Goal: Transaction & Acquisition: Purchase product/service

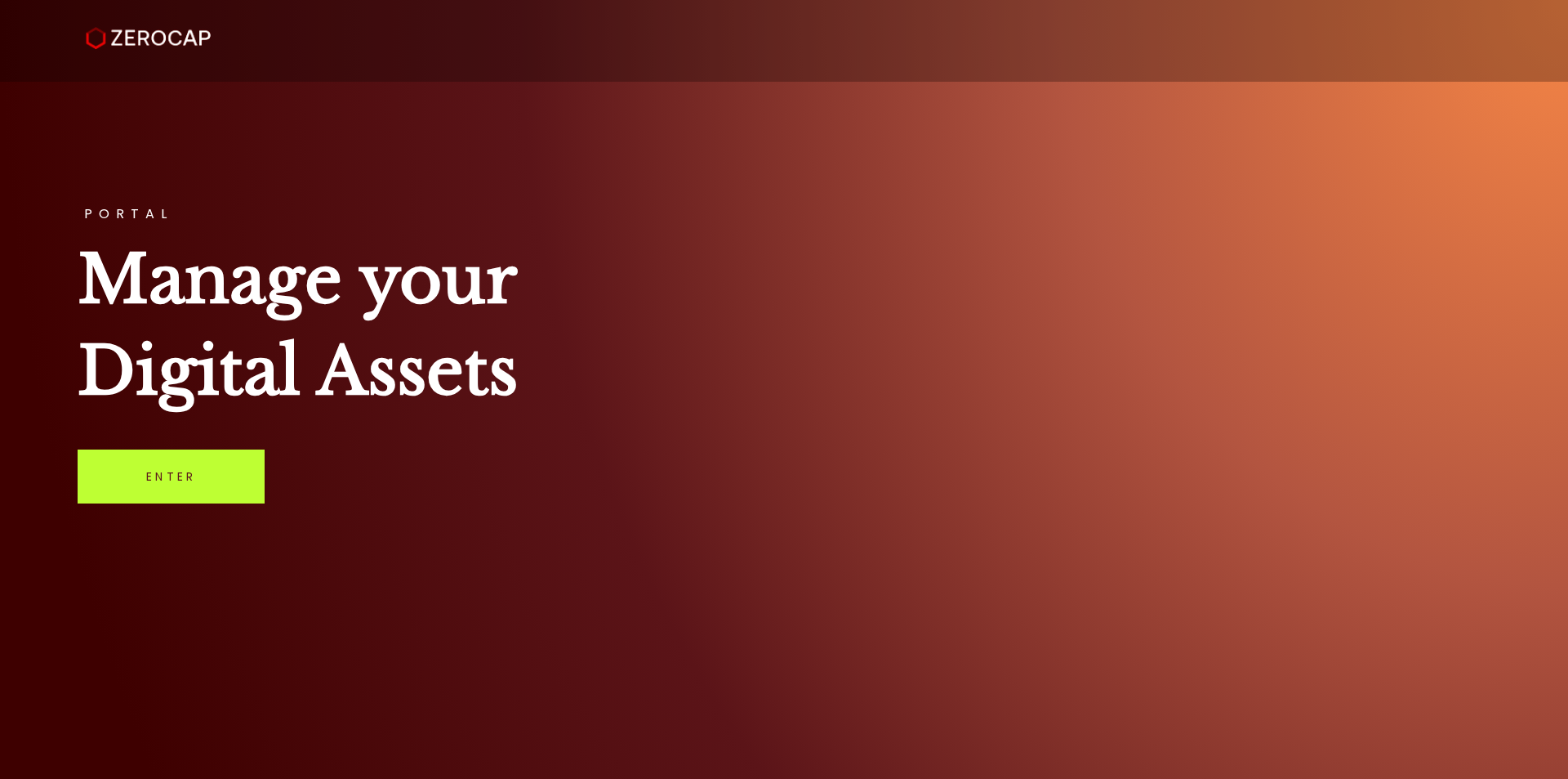
click at [218, 477] on link "Enter" at bounding box center [171, 476] width 187 height 54
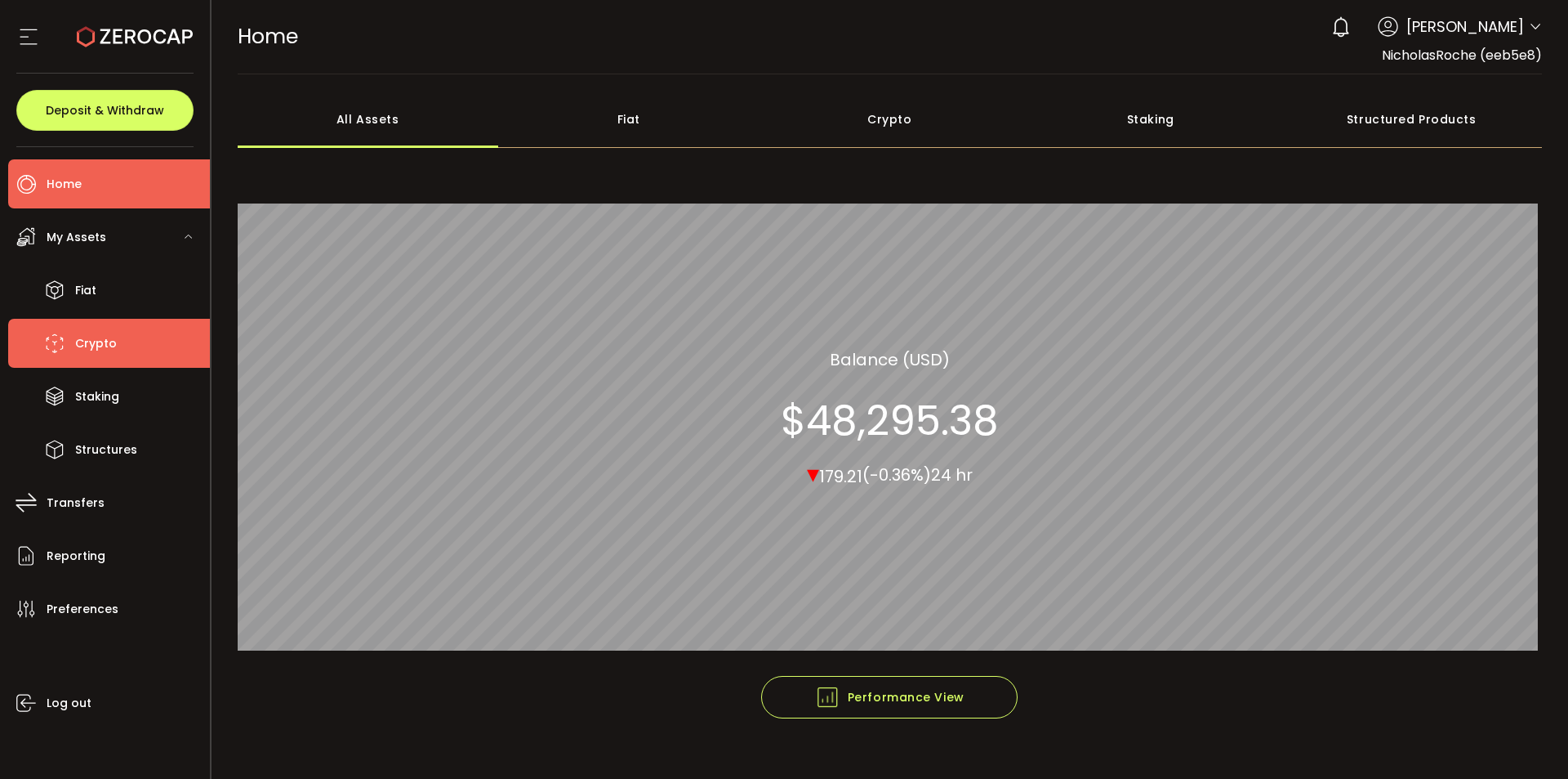
click at [101, 346] on span "Crypto" at bounding box center [95, 343] width 42 height 23
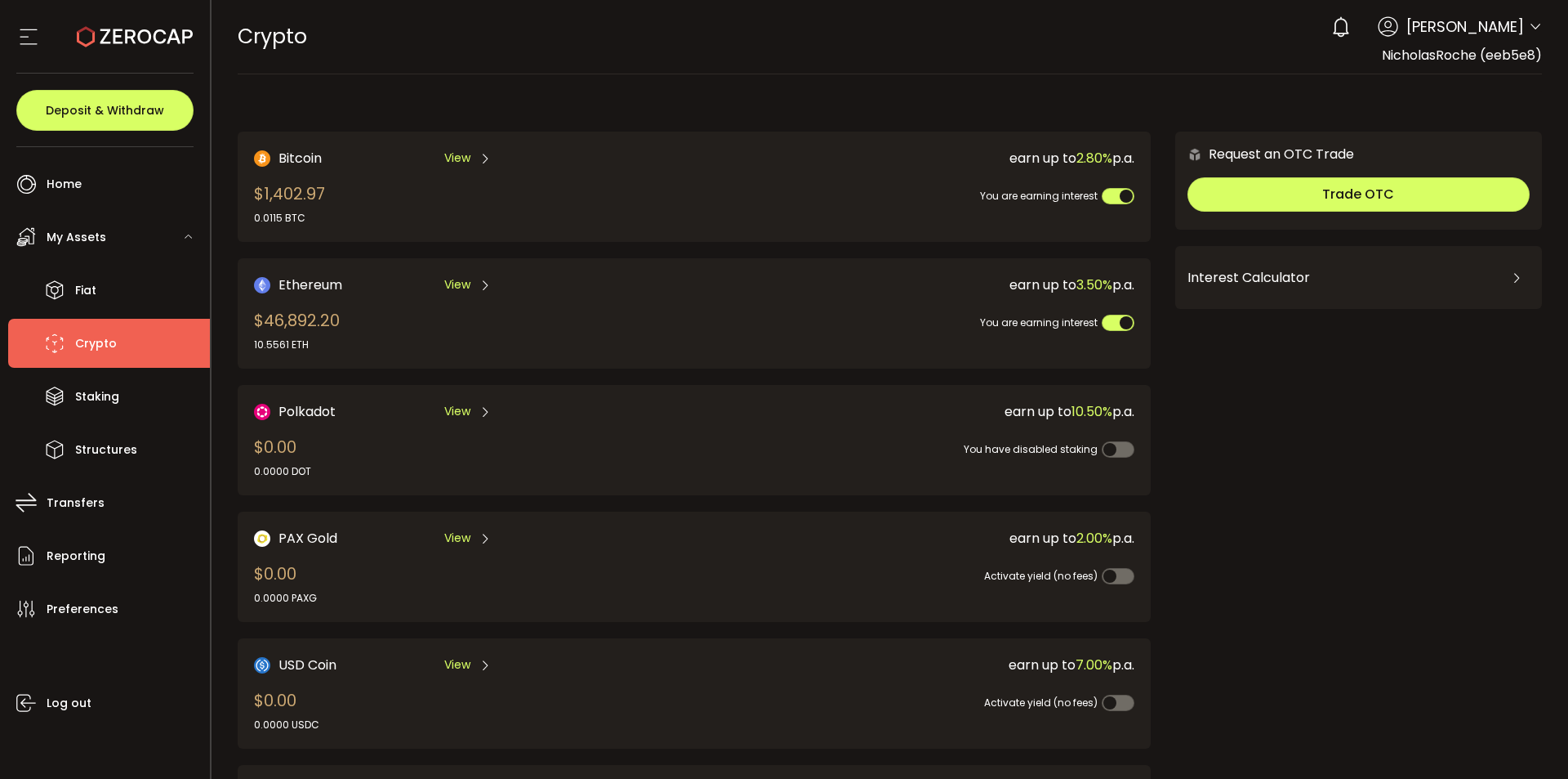
click at [301, 278] on span "Ethereum" at bounding box center [310, 285] width 64 height 21
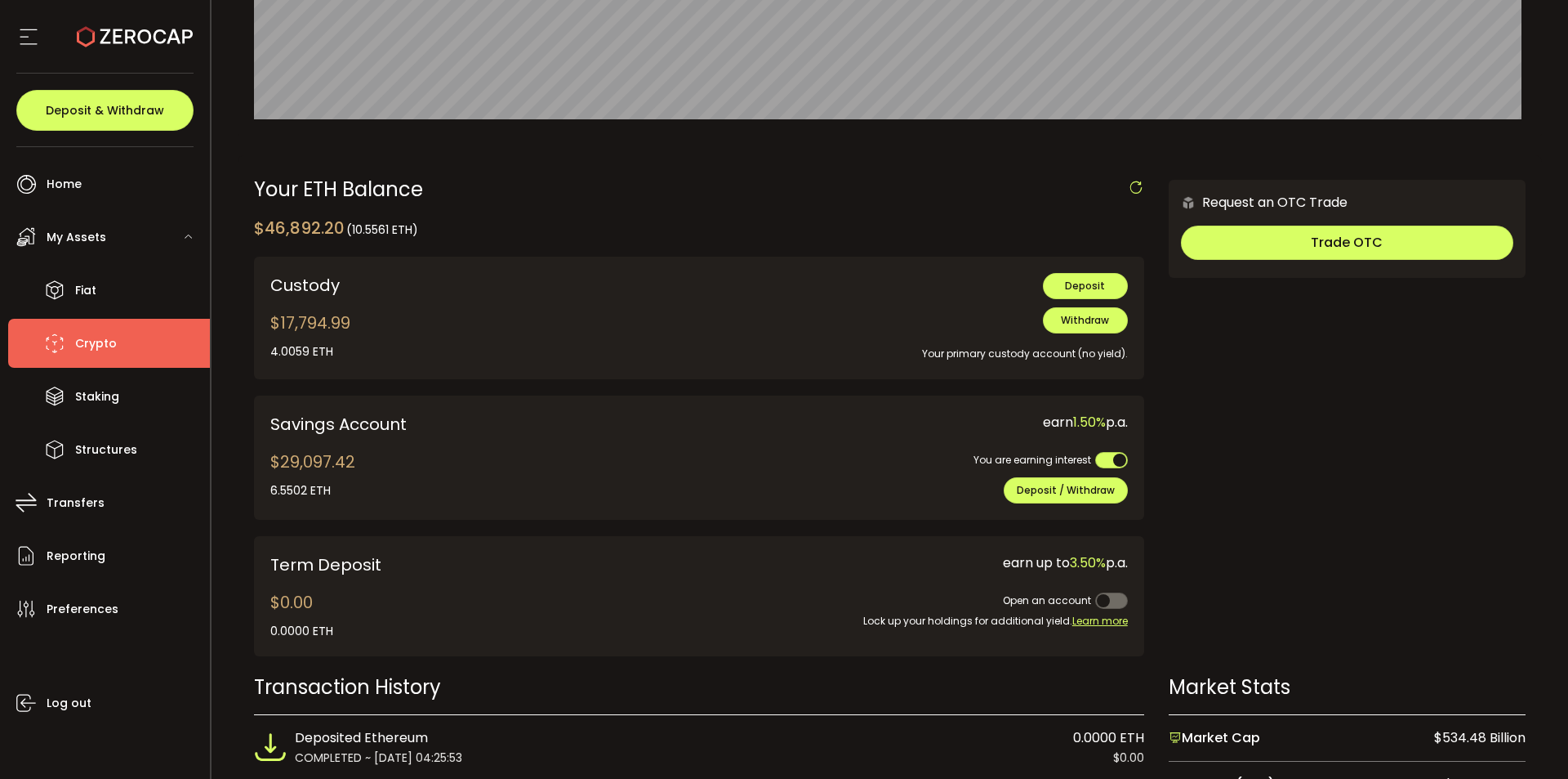
scroll to position [490, 0]
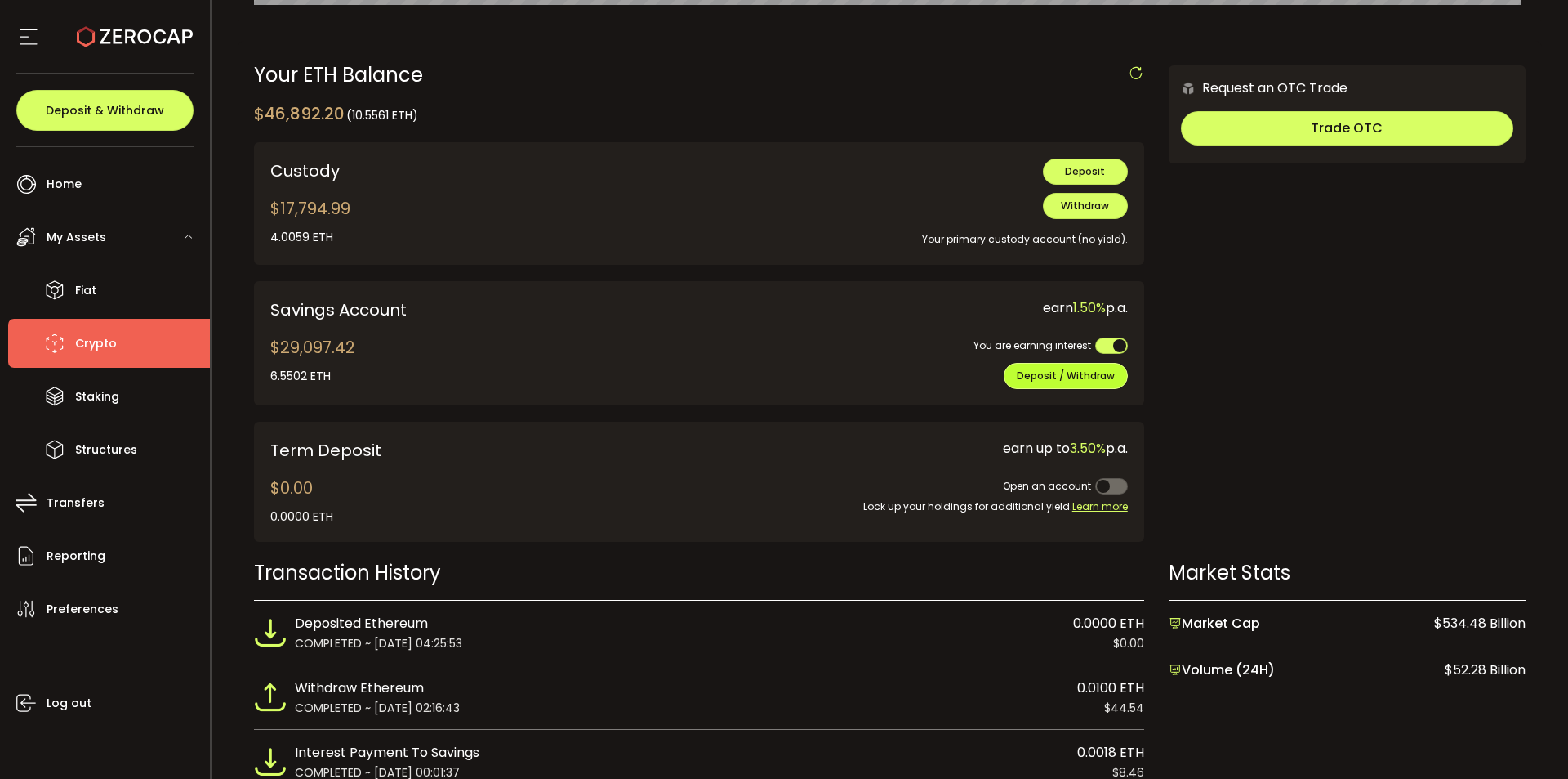
click at [1062, 381] on span "Deposit / Withdraw" at bounding box center [1066, 375] width 98 height 14
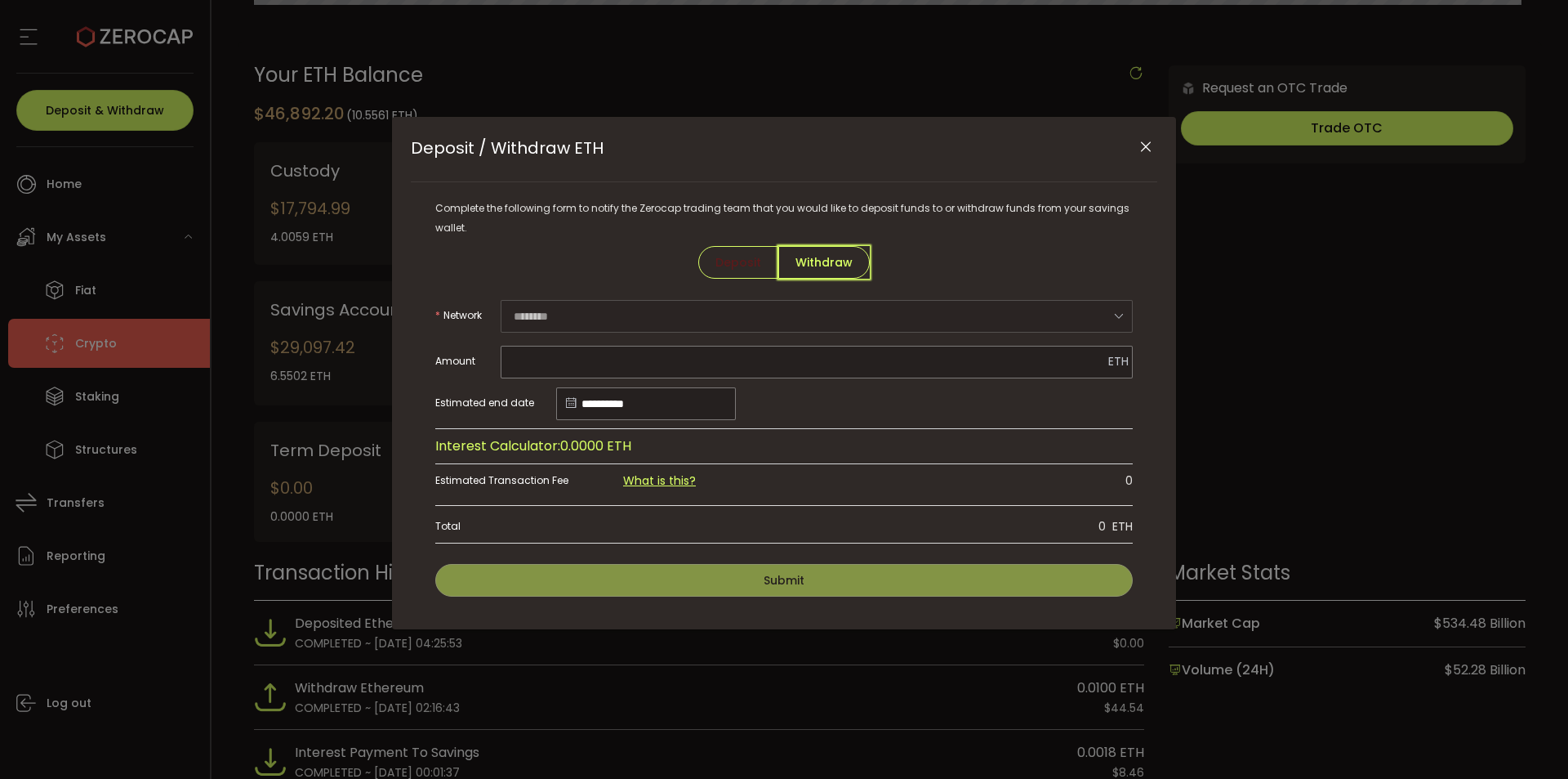
click at [831, 271] on span "Withdraw" at bounding box center [825, 262] width 92 height 33
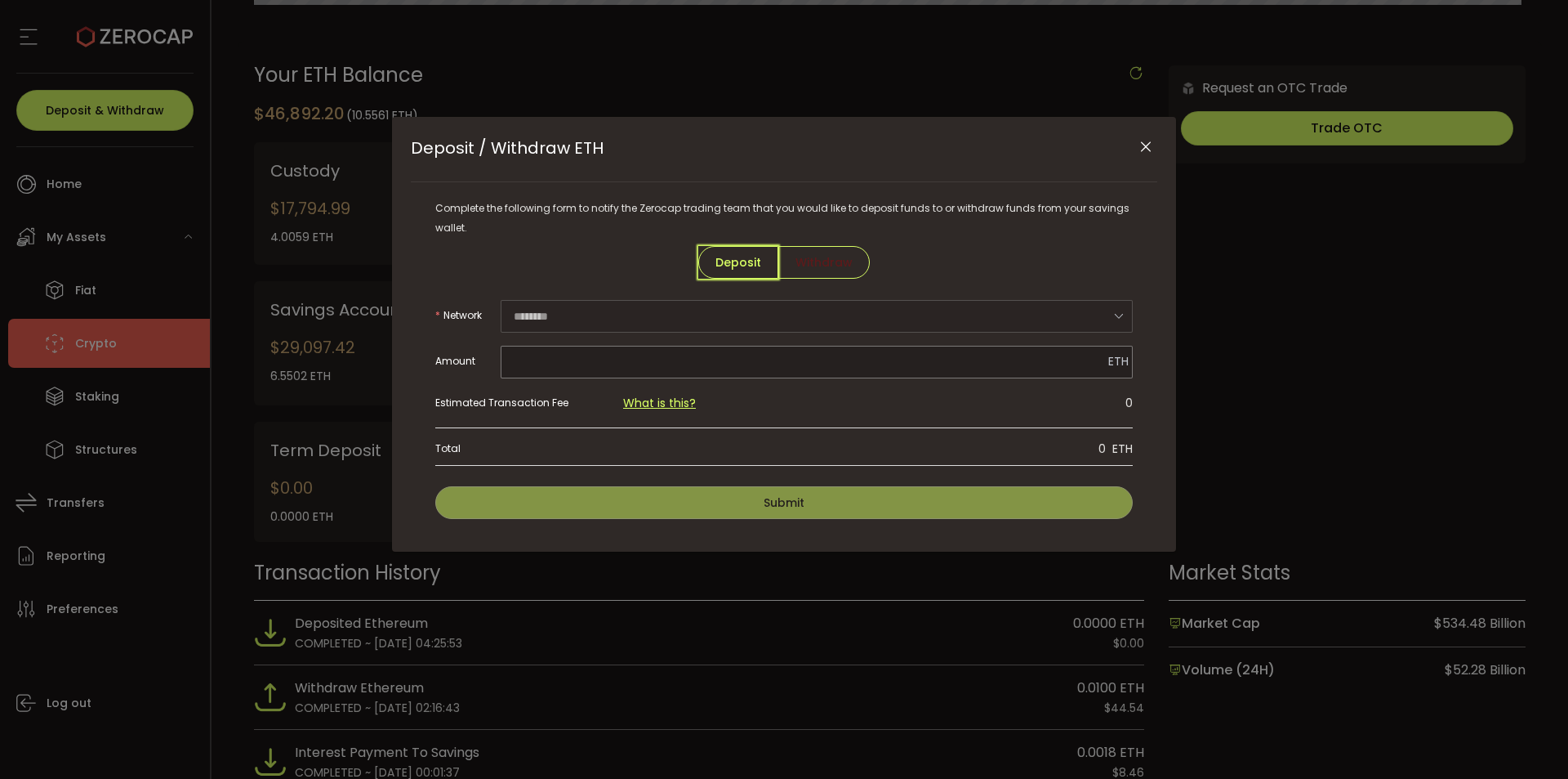
click at [727, 255] on span "Deposit" at bounding box center [739, 262] width 80 height 33
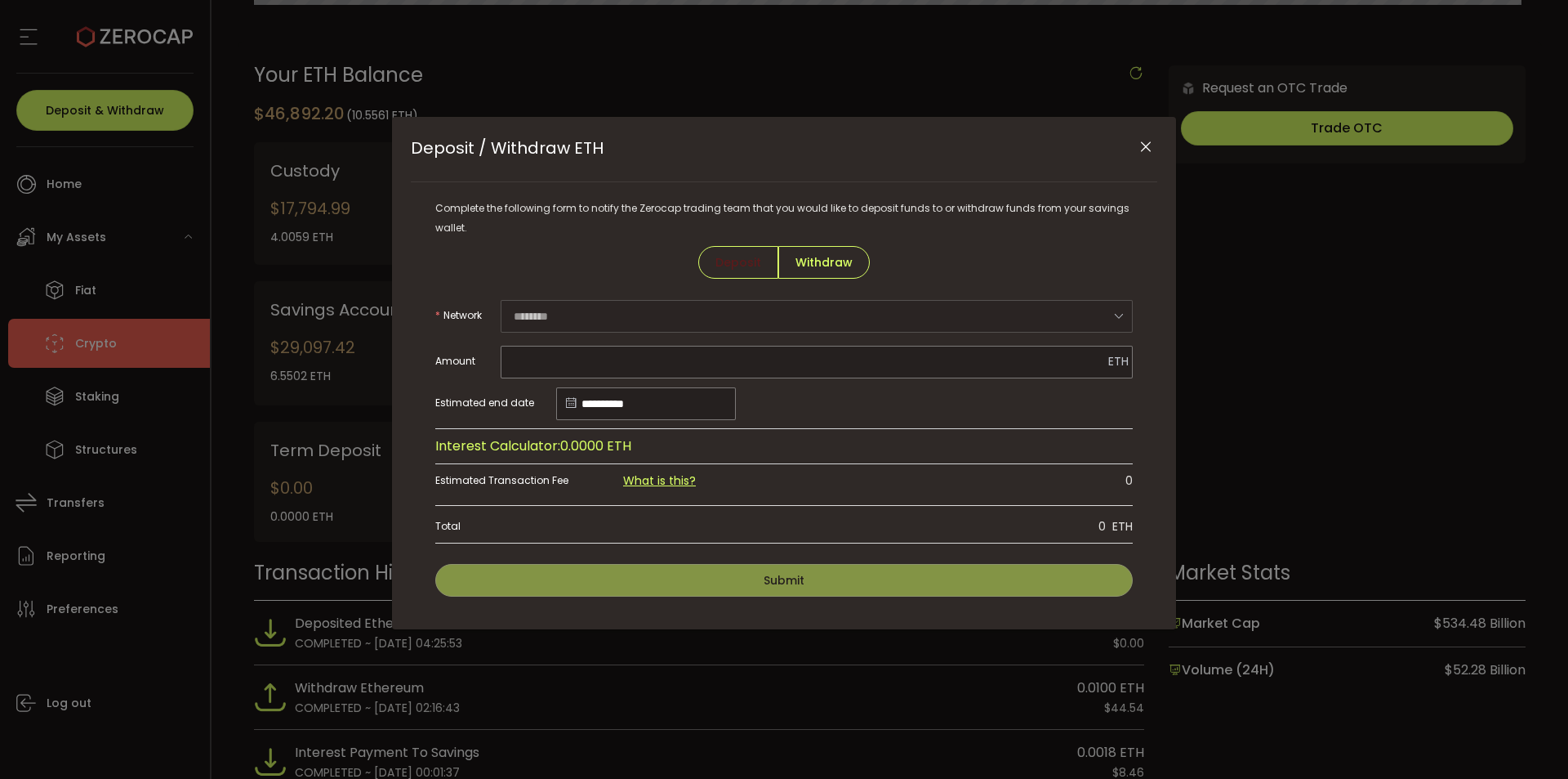
click at [480, 392] on label "Estimated end date" at bounding box center [495, 403] width 120 height 33
click at [1146, 146] on icon "Close" at bounding box center [1145, 147] width 16 height 16
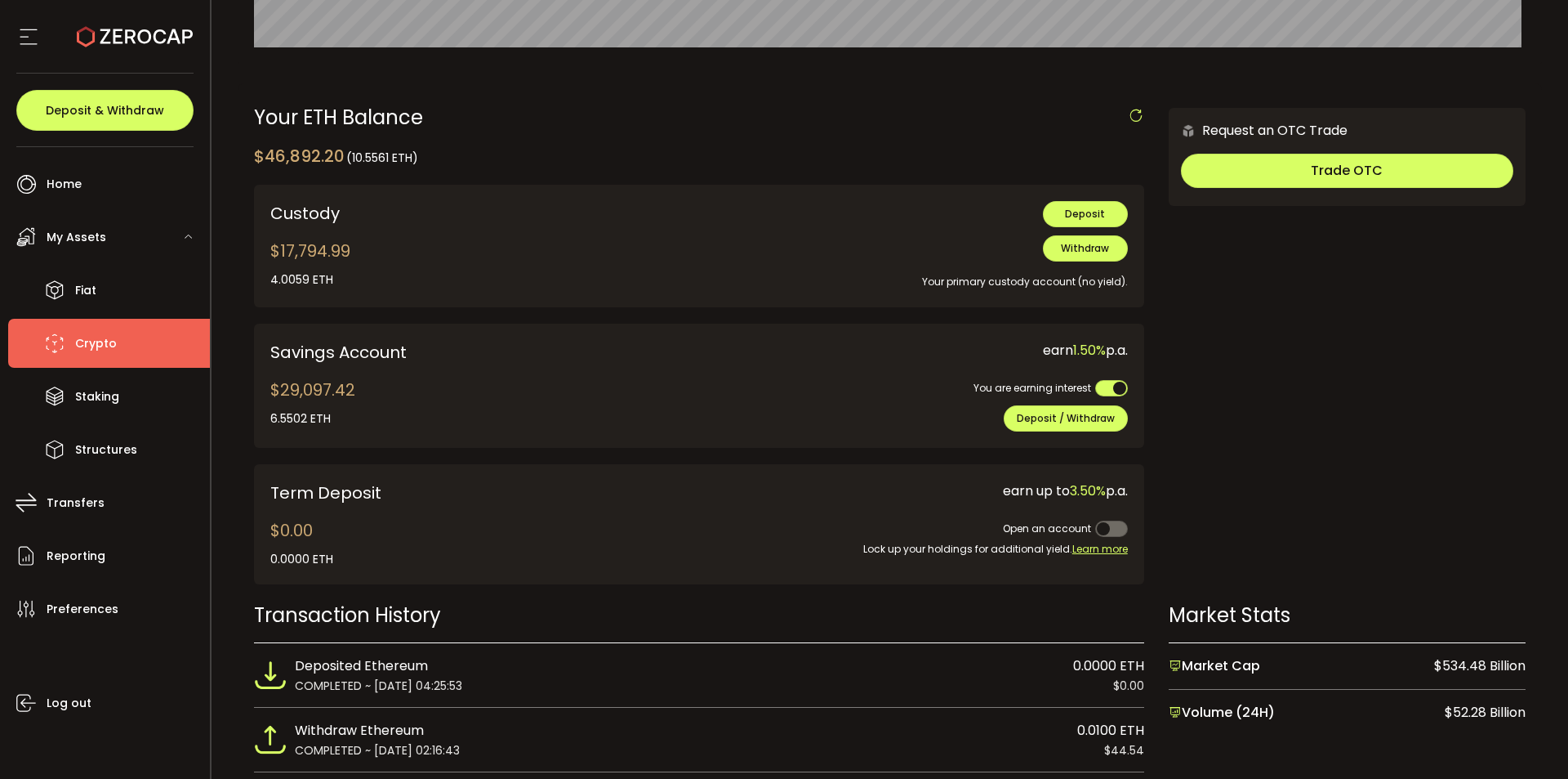
scroll to position [408, 0]
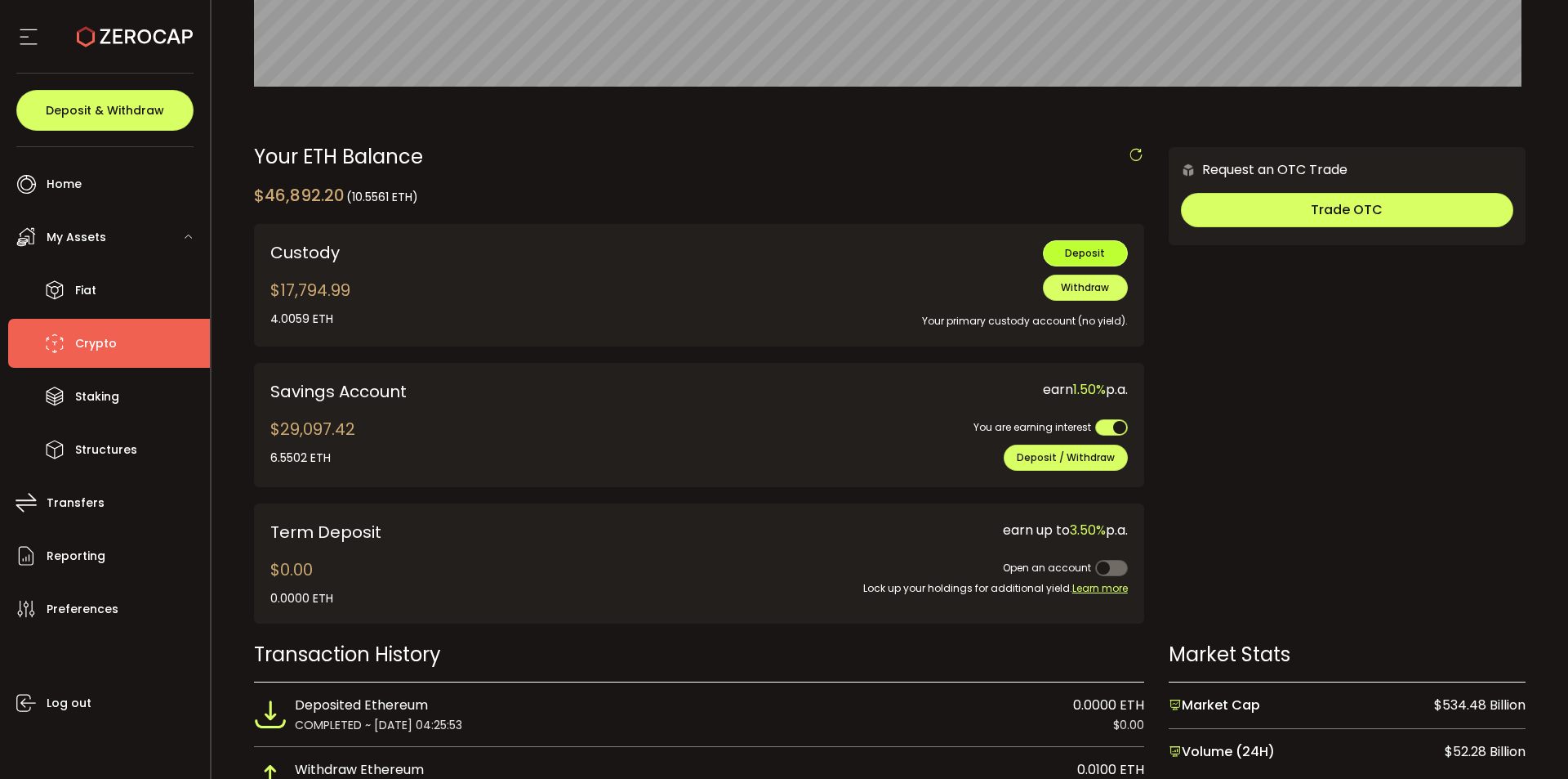
click at [1097, 250] on span "Deposit" at bounding box center [1085, 252] width 40 height 14
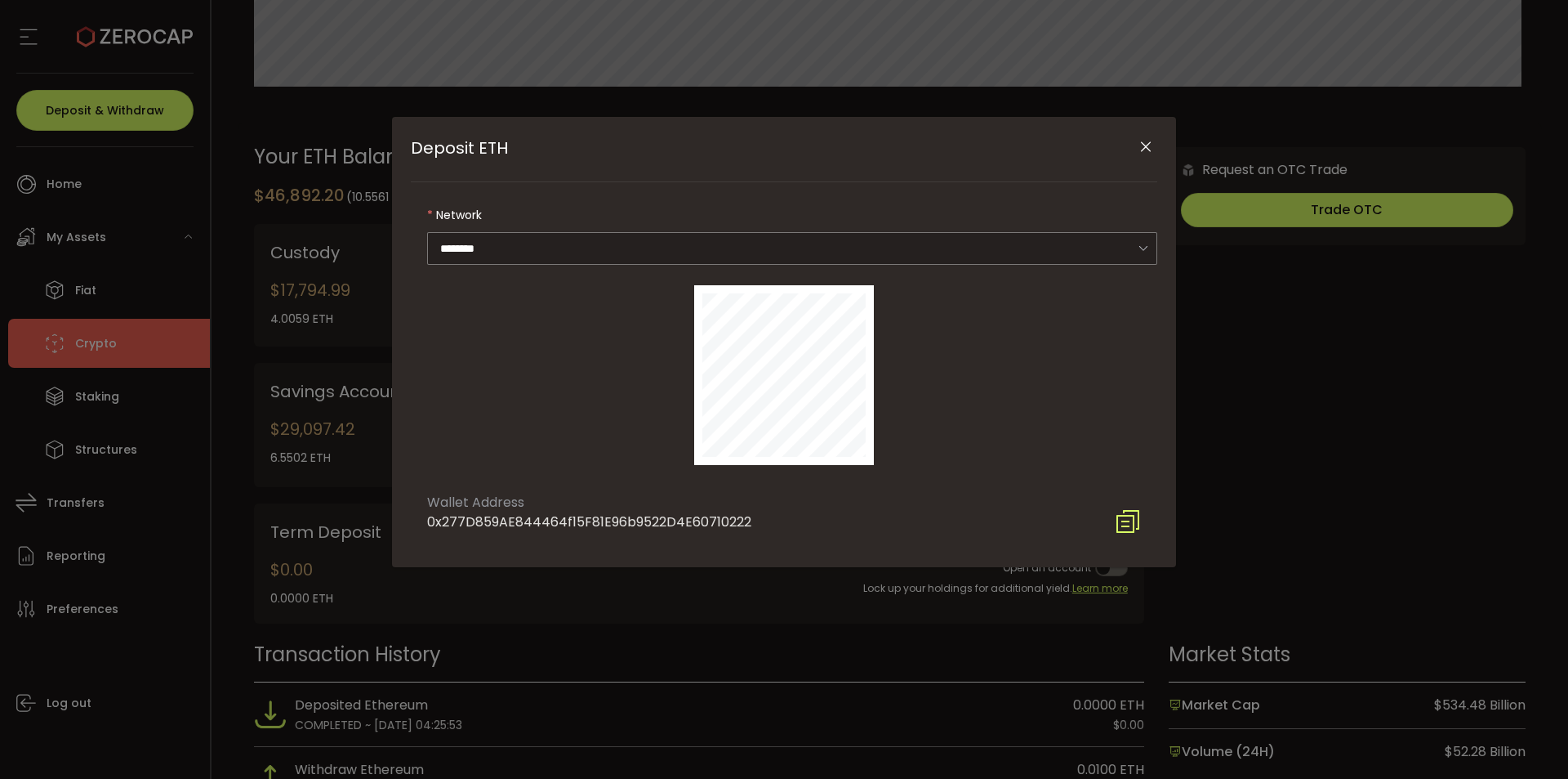
click at [544, 381] on div "Deposit ETH" at bounding box center [784, 375] width 746 height 213
click at [1146, 153] on icon "Close" at bounding box center [1145, 147] width 16 height 16
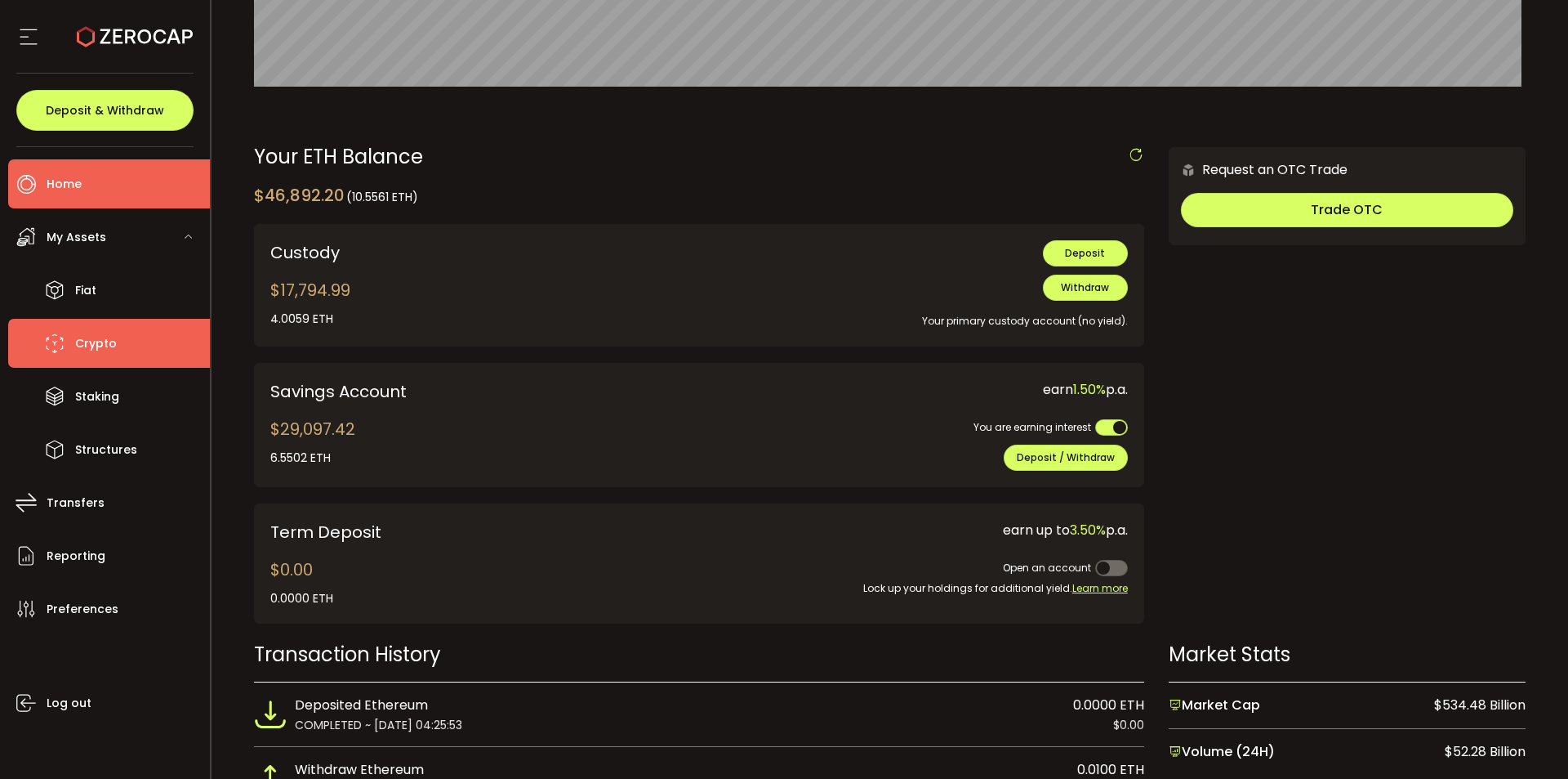
click at [95, 201] on li "Home" at bounding box center [109, 184] width 202 height 49
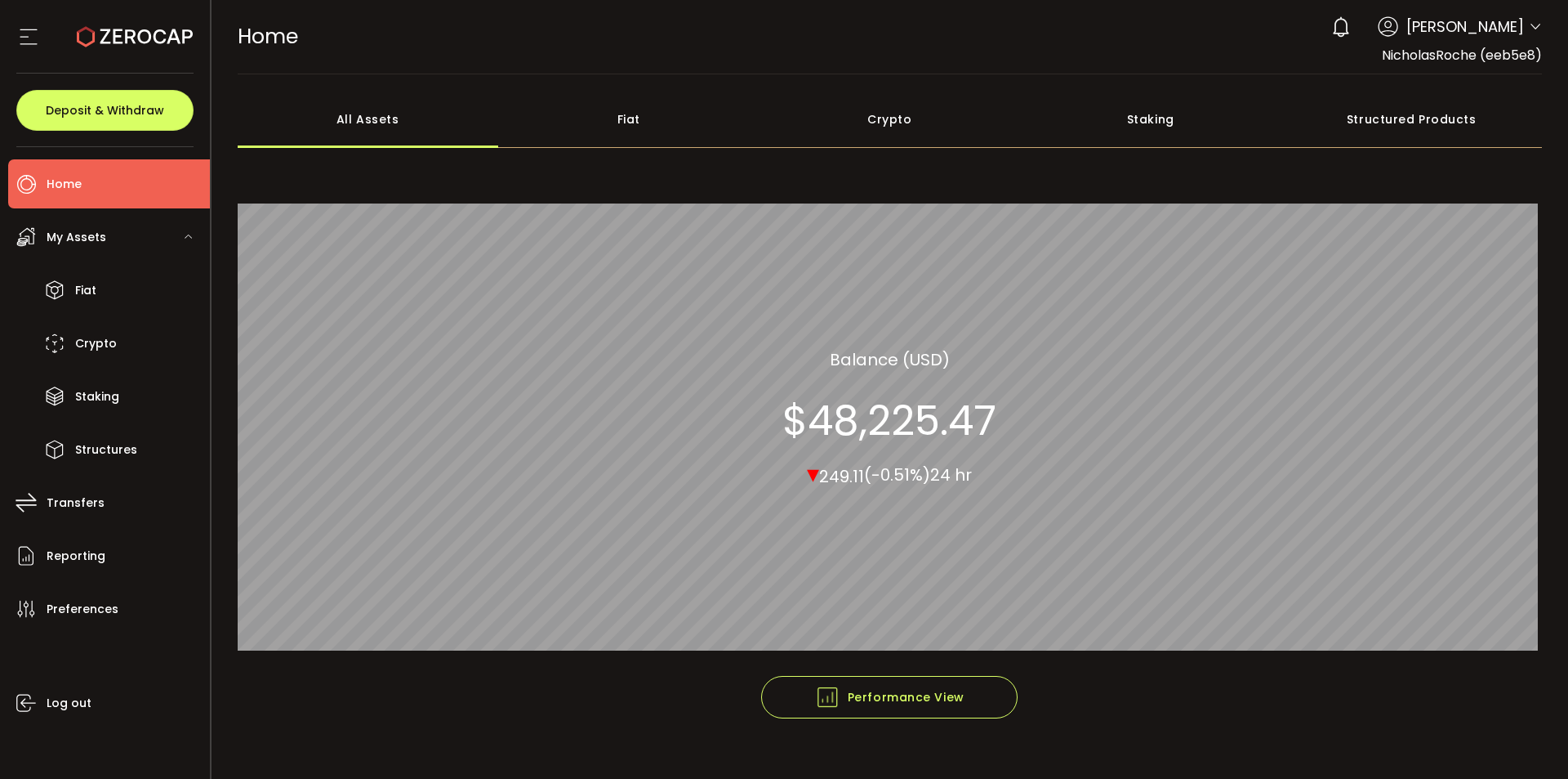
click at [873, 129] on div "Crypto" at bounding box center [890, 119] width 261 height 57
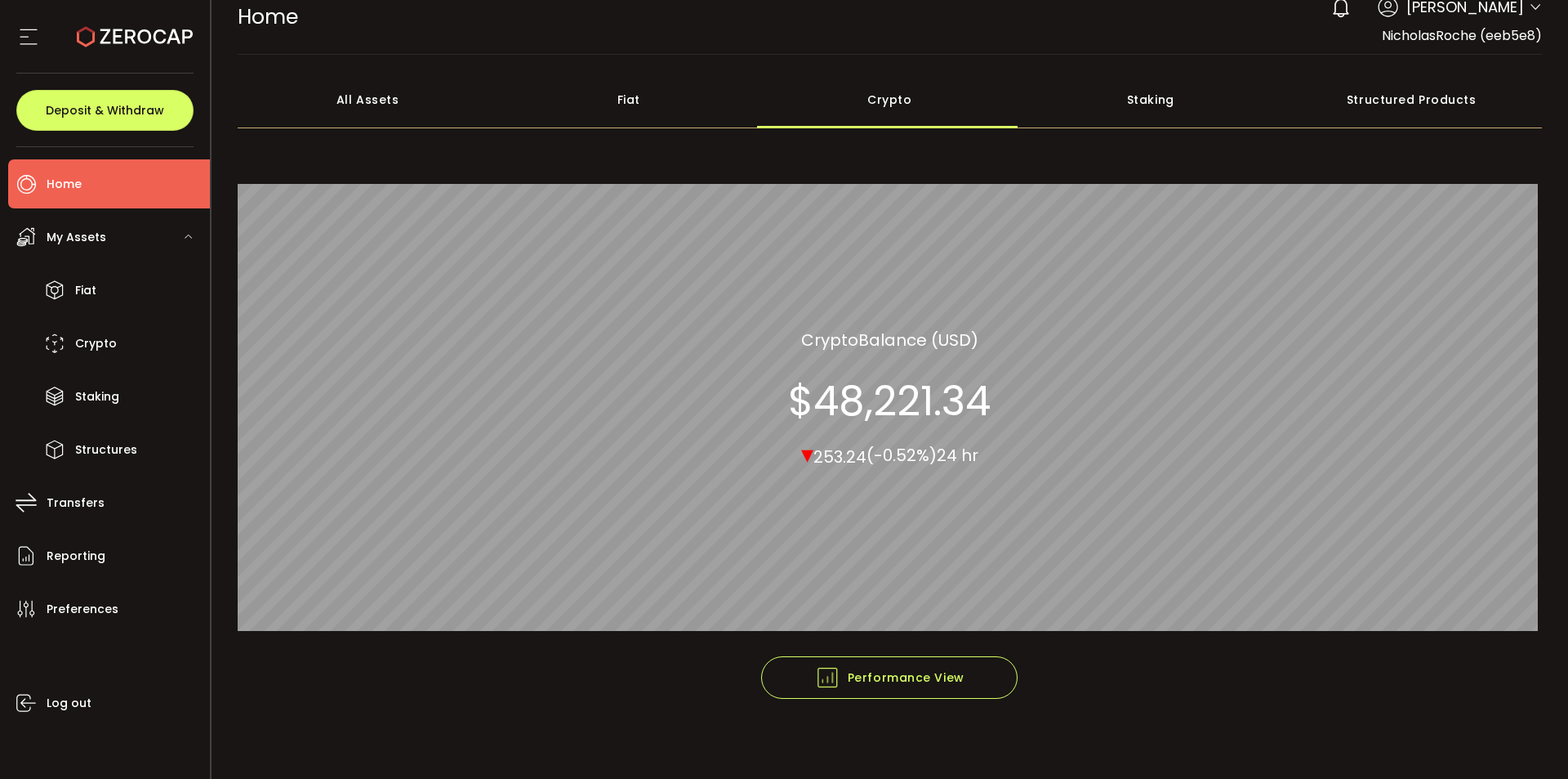
scroll to position [26, 0]
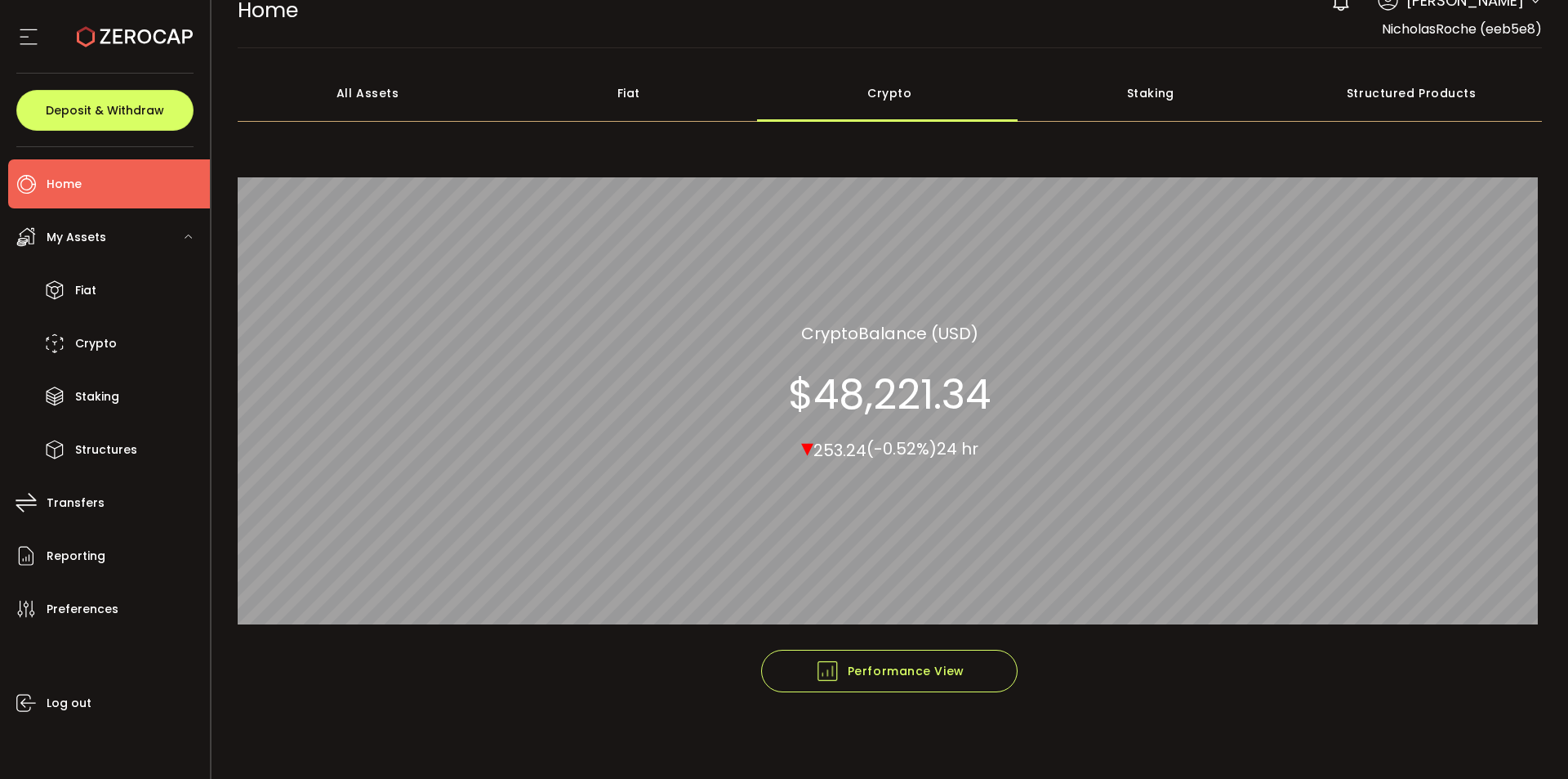
click at [675, 75] on div "Fiat" at bounding box center [629, 92] width 261 height 57
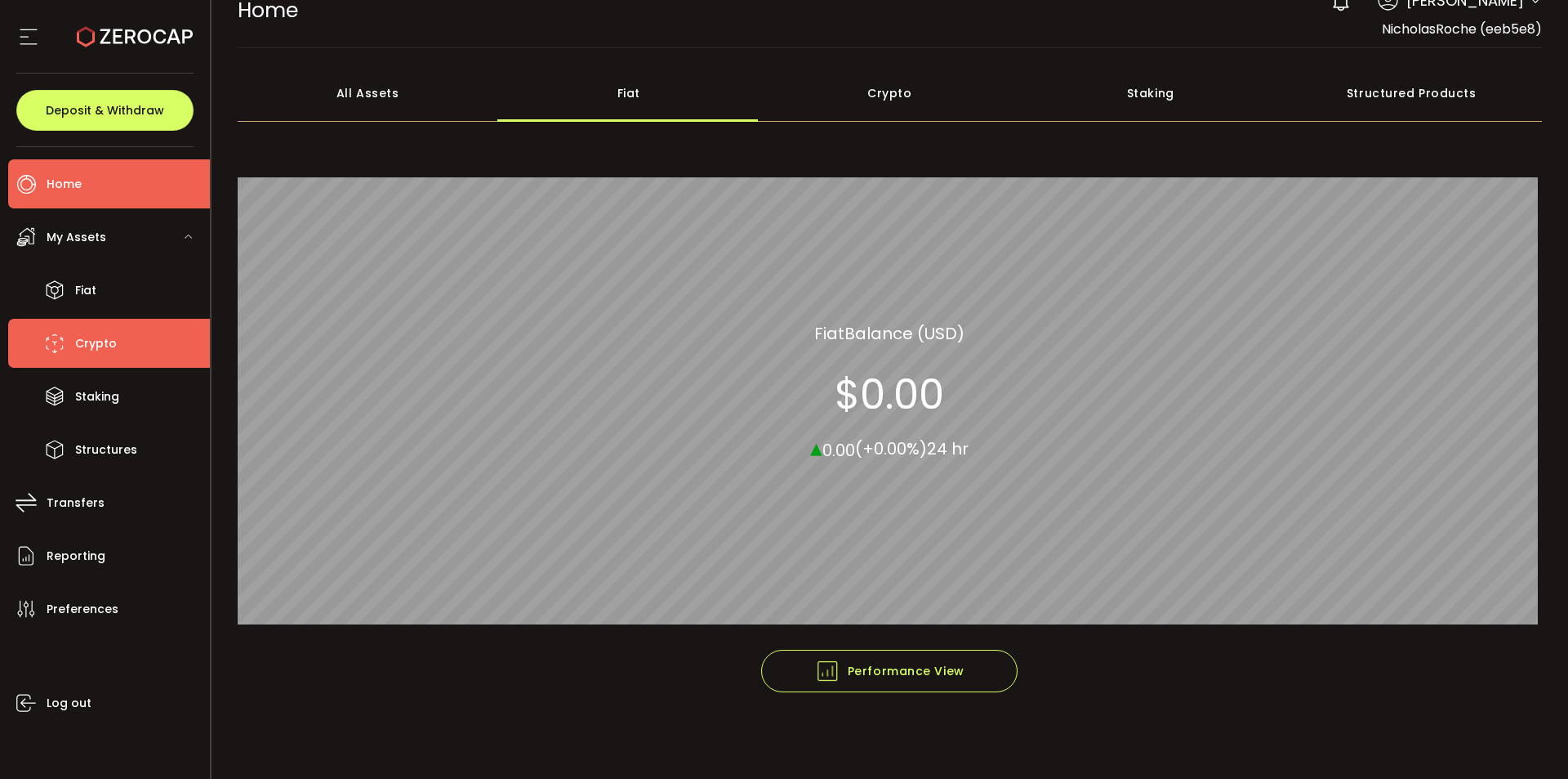
click at [97, 339] on span "Crypto" at bounding box center [95, 343] width 42 height 23
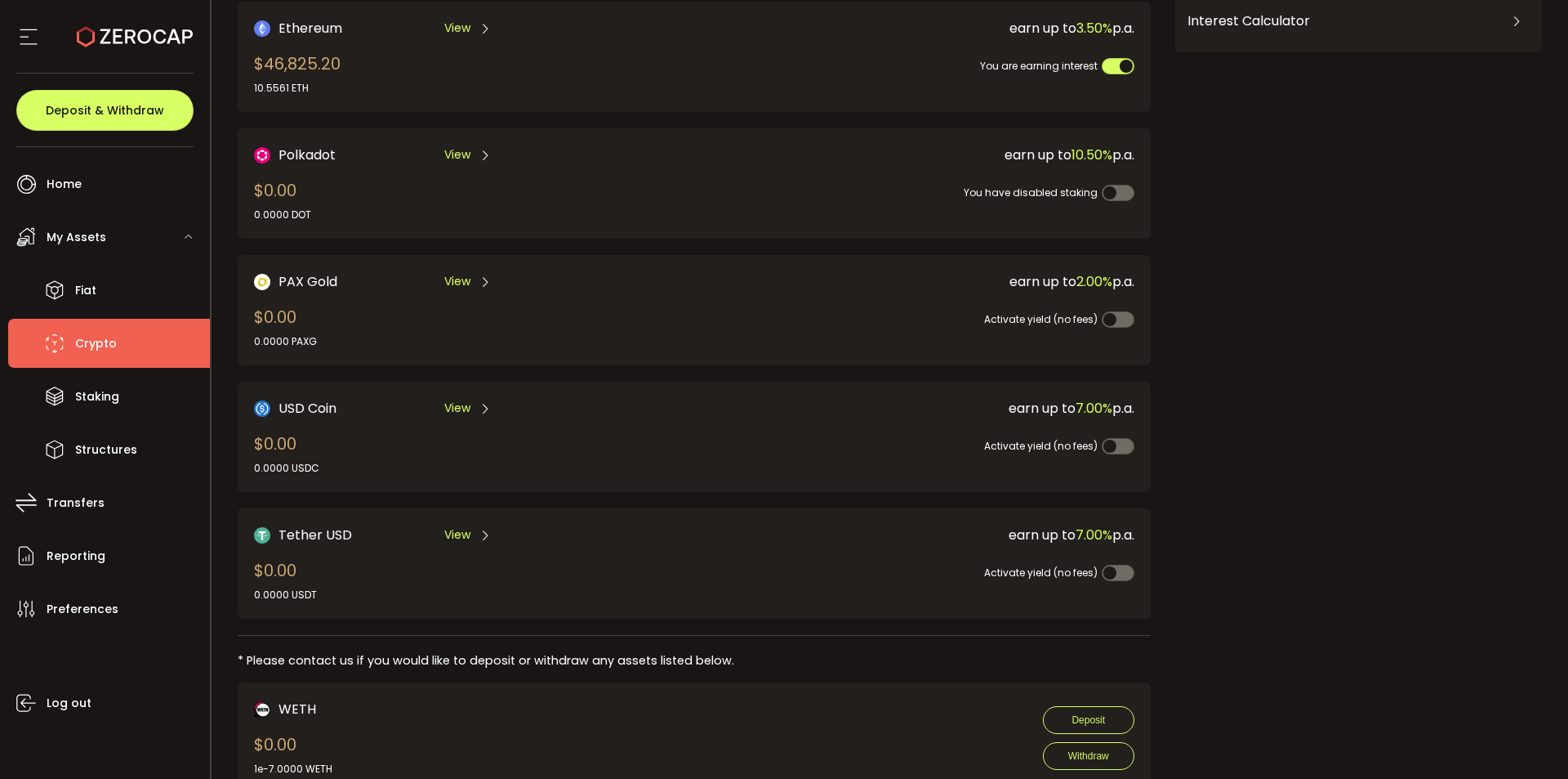
scroll to position [225, 0]
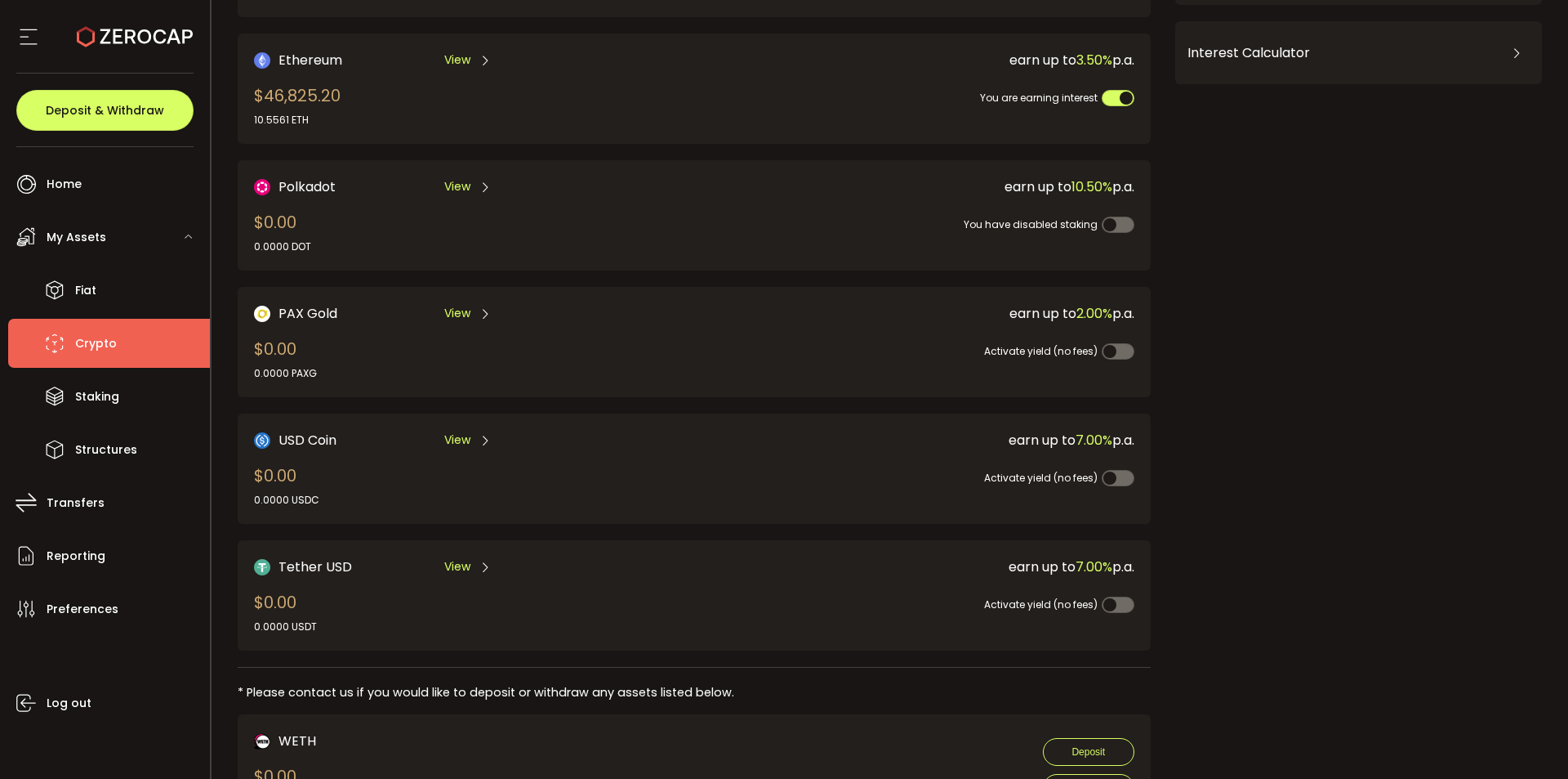
click at [461, 55] on span "View" at bounding box center [458, 60] width 26 height 17
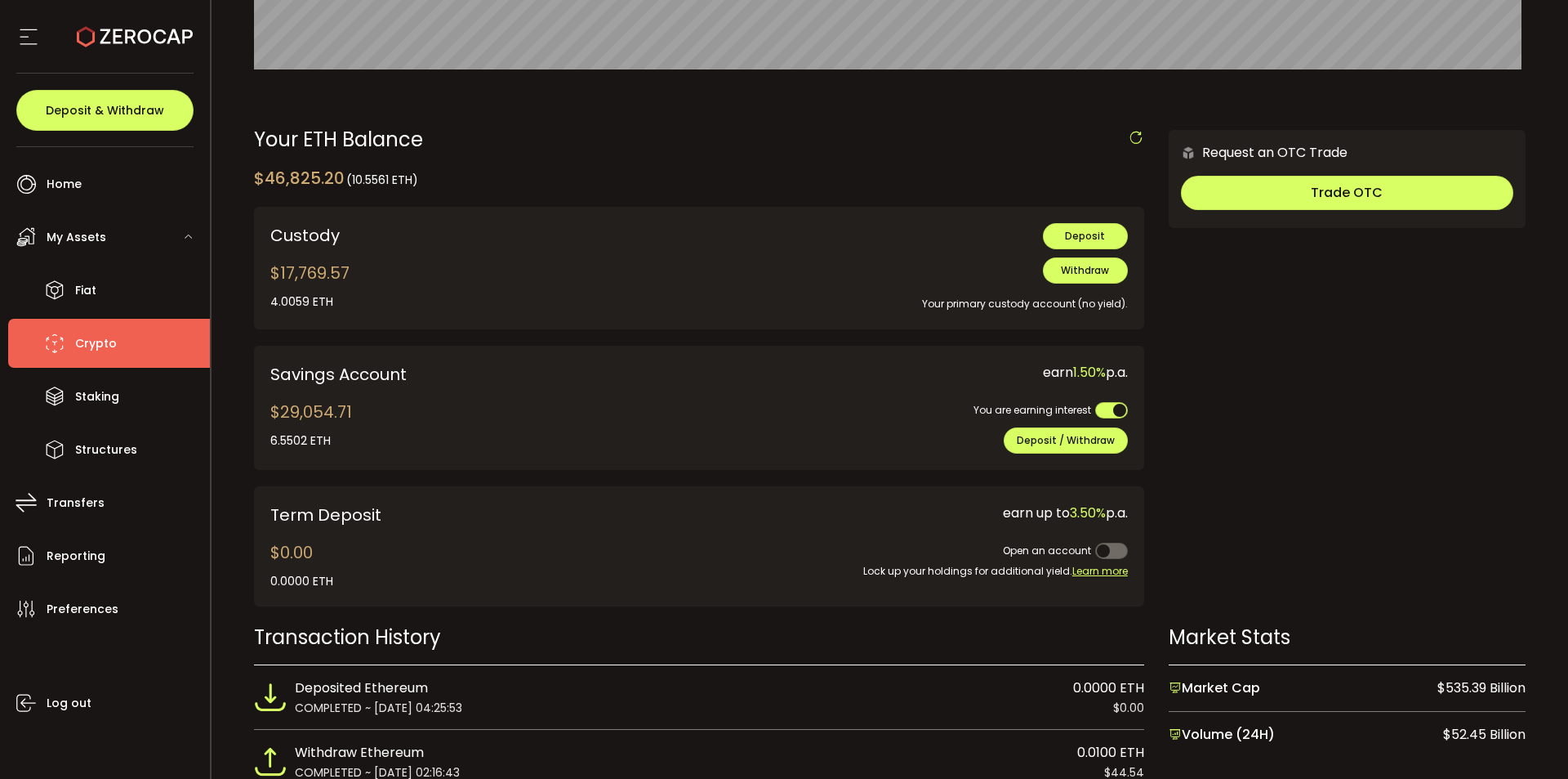
scroll to position [408, 0]
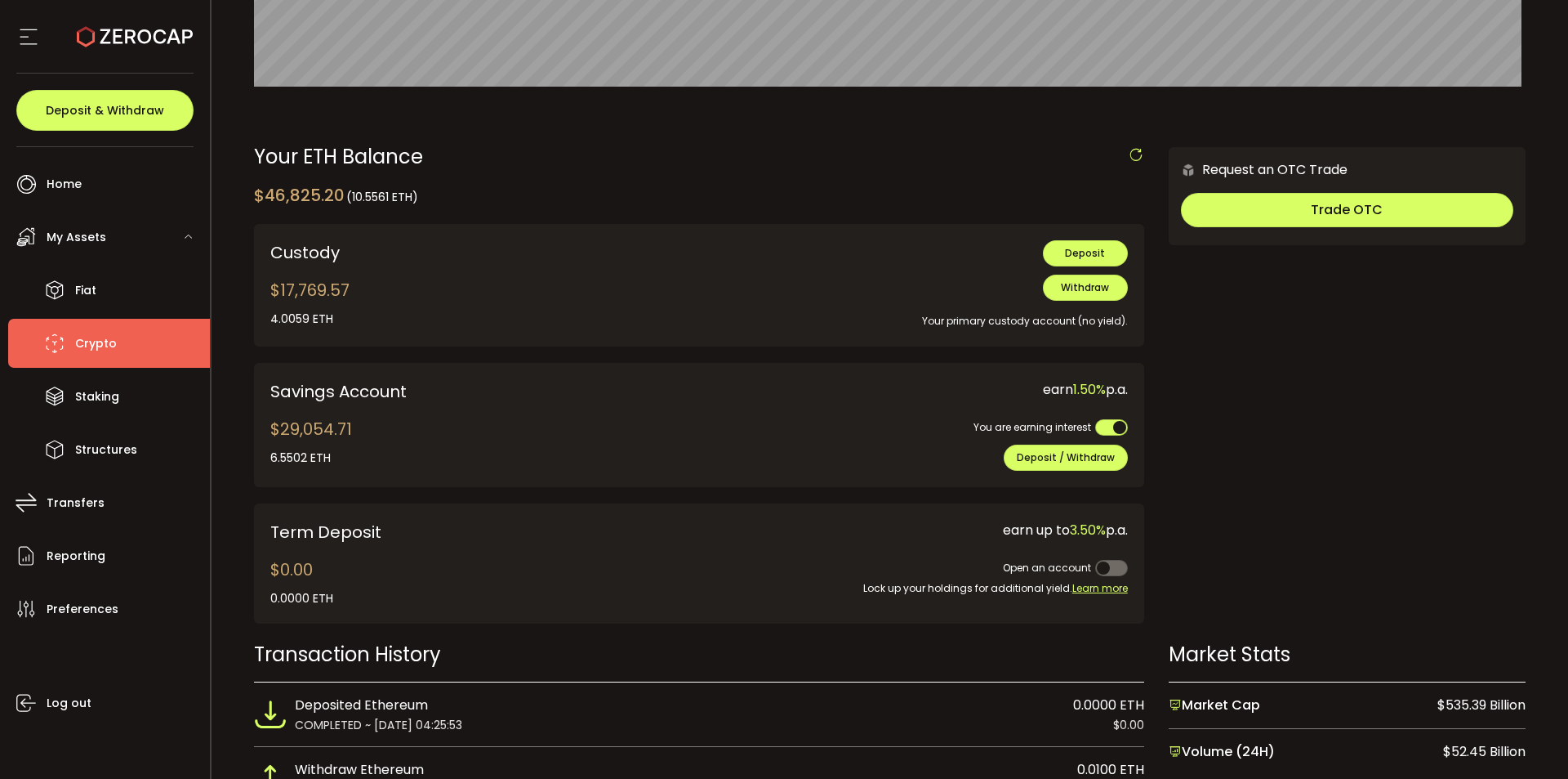
click at [1019, 313] on div "Your primary custody account (no yield)." at bounding box center [883, 315] width 490 height 29
click at [1092, 276] on button "Withdraw" at bounding box center [1085, 288] width 85 height 26
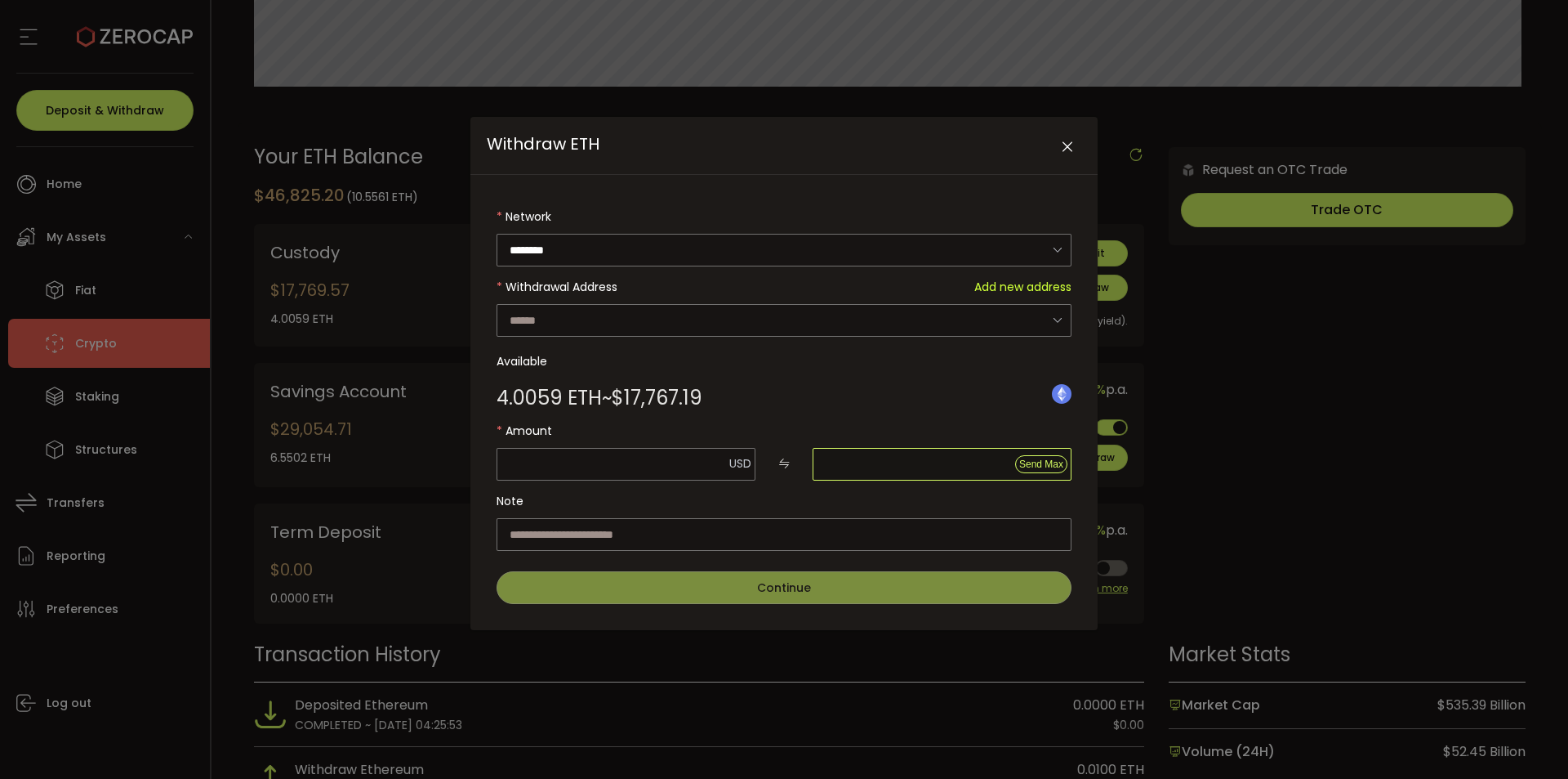
click at [943, 474] on input "Withdraw ETH" at bounding box center [941, 463] width 259 height 33
type input "*******"
type input "*"
click at [713, 486] on label "Note" at bounding box center [784, 501] width 575 height 33
click at [590, 310] on input "Withdraw ETH" at bounding box center [784, 319] width 575 height 33
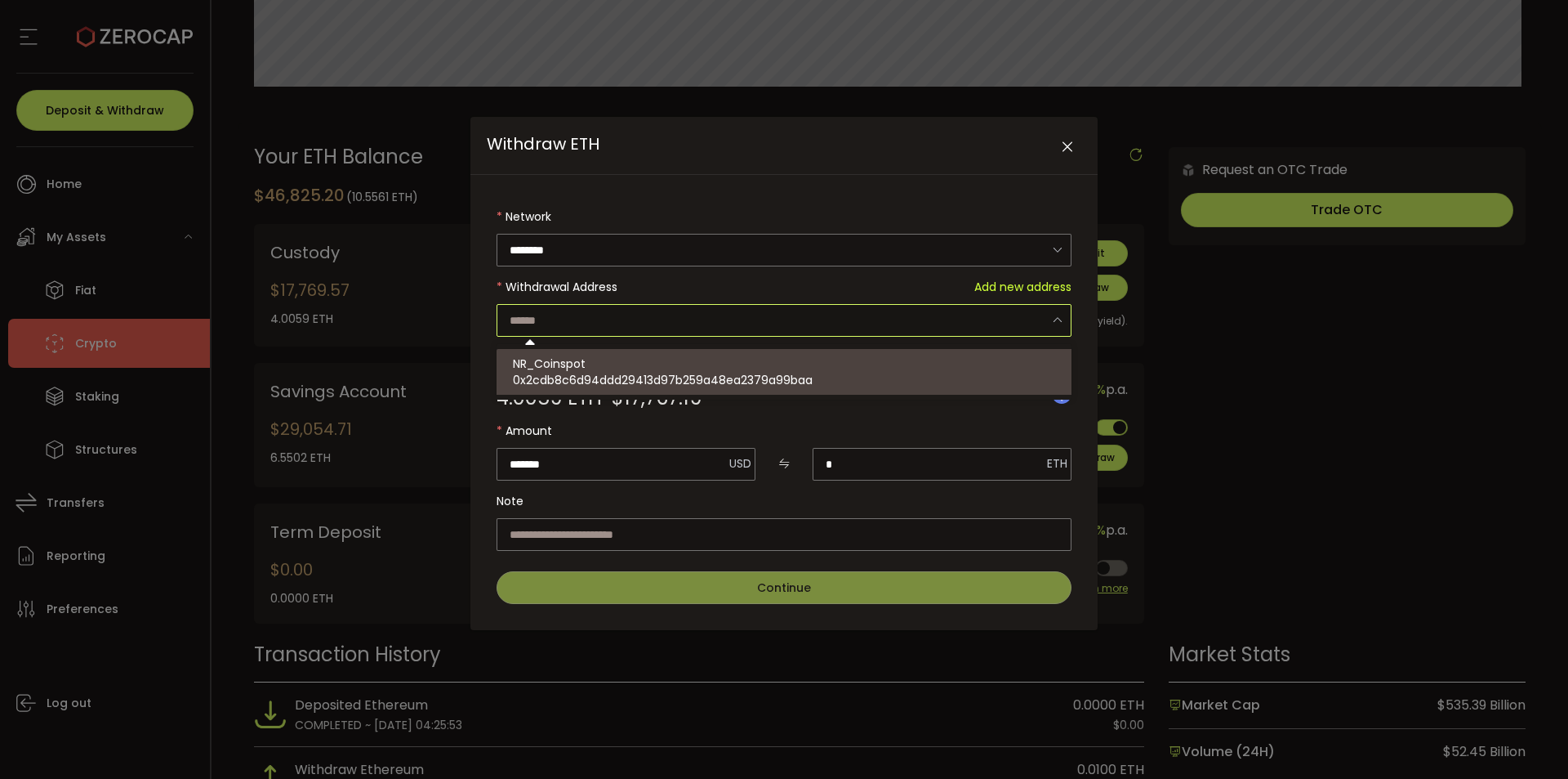
click at [555, 379] on span "0x2cdb8c6d94ddd29413d97b259a48ea2379a99baa" at bounding box center [662, 379] width 300 height 16
type input "**********"
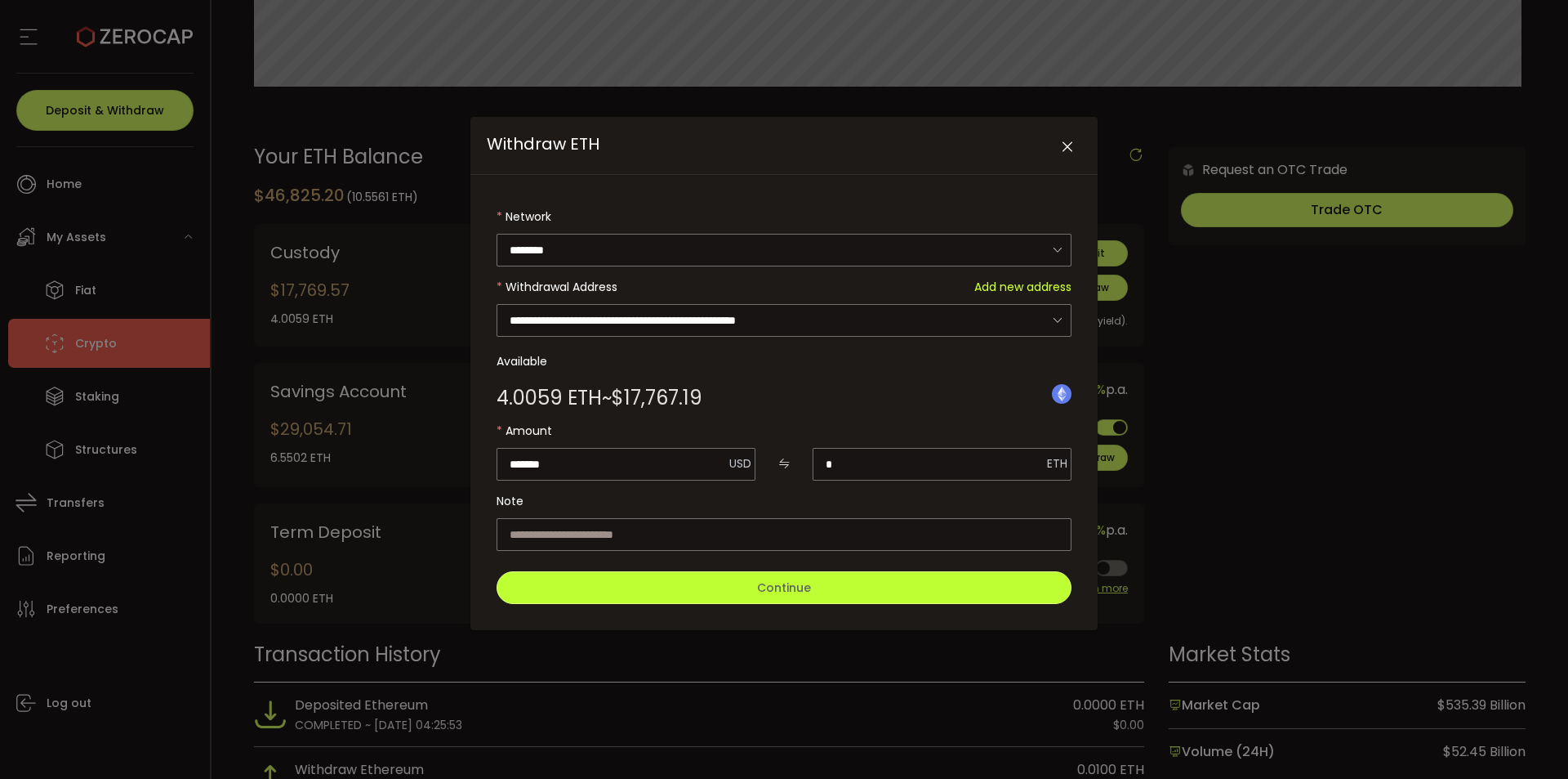
click at [714, 583] on button "Continue" at bounding box center [784, 587] width 575 height 33
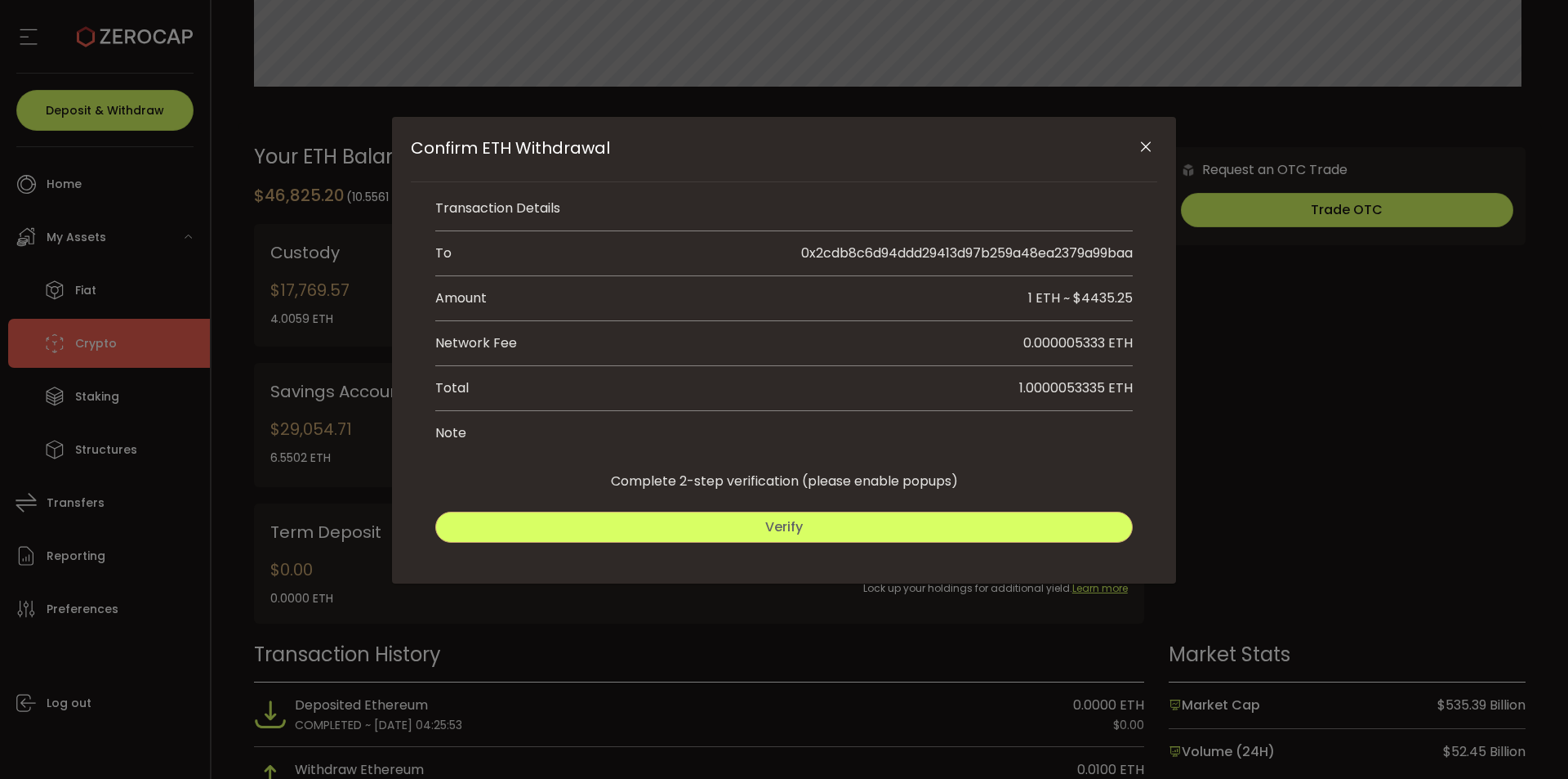
click at [681, 527] on button "Verify" at bounding box center [784, 527] width 698 height 31
click at [958, 531] on span "Submit" at bounding box center [960, 527] width 48 height 19
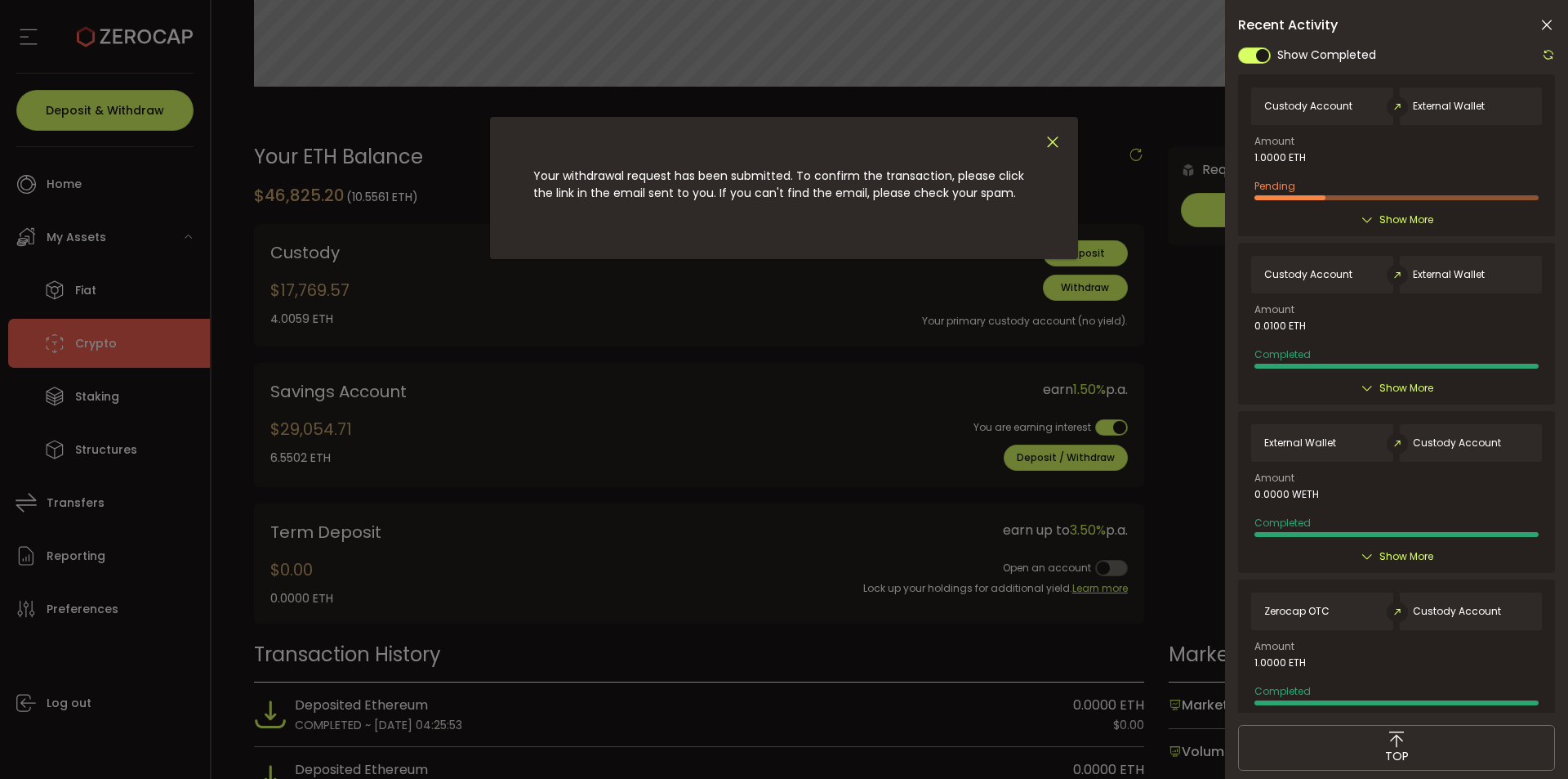
drag, startPoint x: 1049, startPoint y: 138, endPoint x: 955, endPoint y: 225, distance: 128.1
click at [915, 342] on div "Your withdrawal request has been submitted. To confirm the transaction, please …" at bounding box center [784, 390] width 1568 height 779
click at [824, 177] on span "Your withdrawal request has been submitted. To confirm the transaction, please …" at bounding box center [779, 184] width 491 height 34
click at [1043, 145] on div "dialog" at bounding box center [784, 137] width 551 height 42
click at [1045, 145] on icon "Close" at bounding box center [1052, 142] width 18 height 18
